Goal: Information Seeking & Learning: Find specific fact

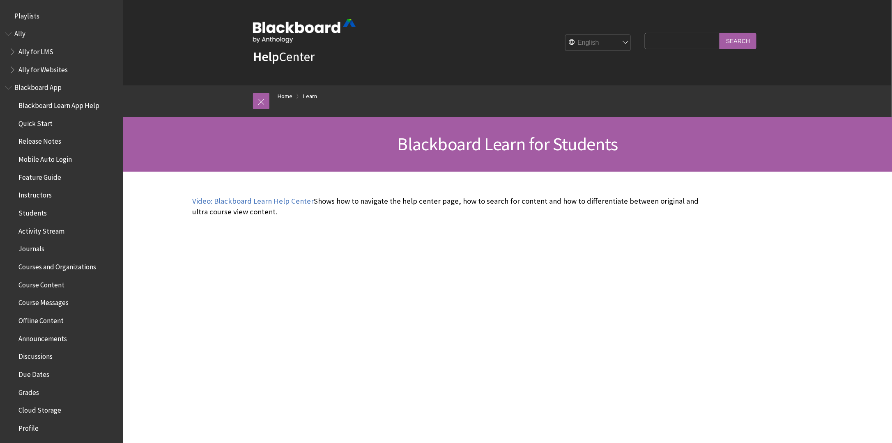
scroll to position [791, 0]
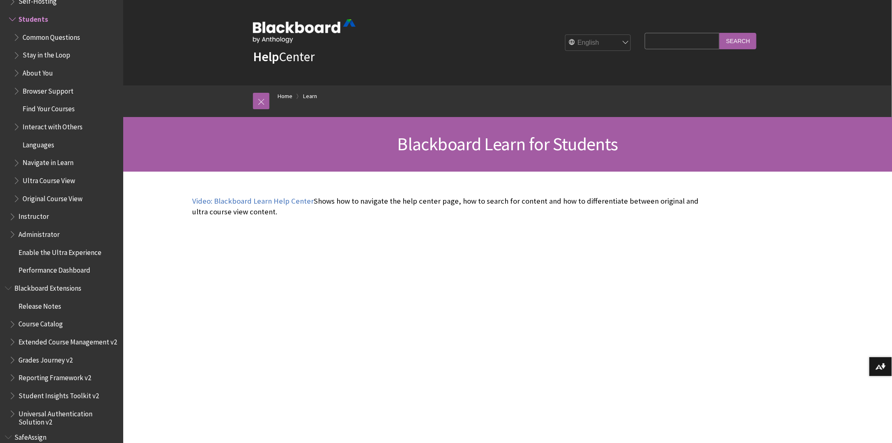
click at [689, 33] on input "Search Query" at bounding box center [681, 41] width 75 height 16
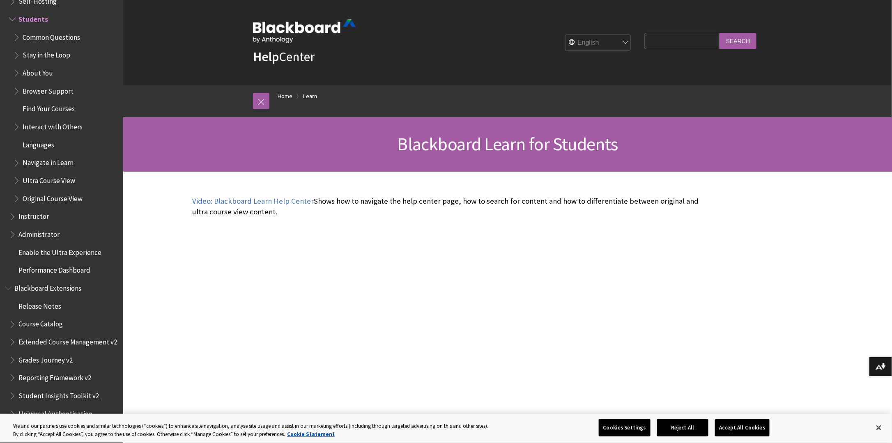
click at [687, 43] on input "Search Query" at bounding box center [681, 41] width 75 height 16
type input "extension"
click at [719, 33] on input "Search" at bounding box center [737, 41] width 37 height 16
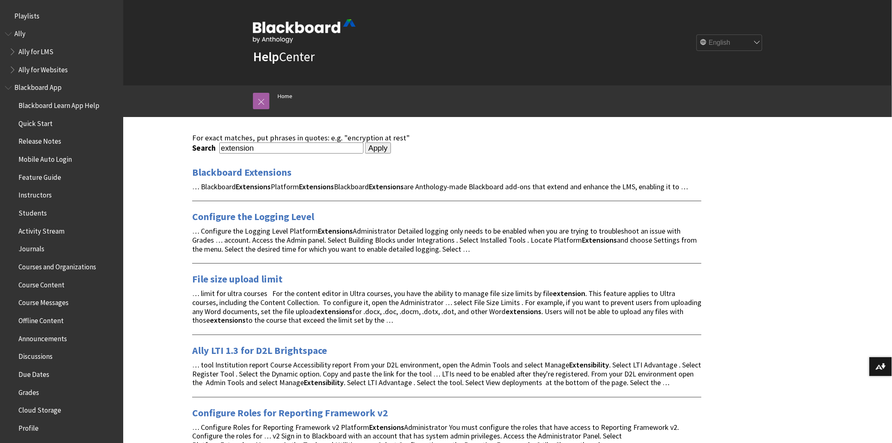
click at [304, 145] on input "extension" at bounding box center [291, 147] width 144 height 11
type input "extension examination"
click at [365, 142] on input "Apply" at bounding box center [378, 147] width 26 height 11
click at [365, 146] on input "Apply" at bounding box center [378, 147] width 26 height 11
